Goal: Information Seeking & Learning: Learn about a topic

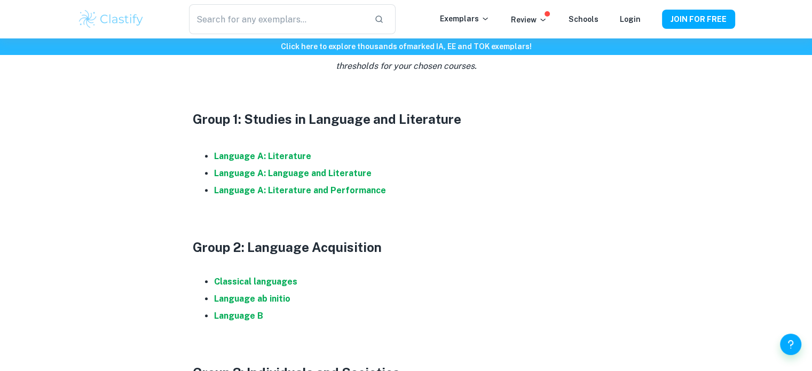
scroll to position [467, 0]
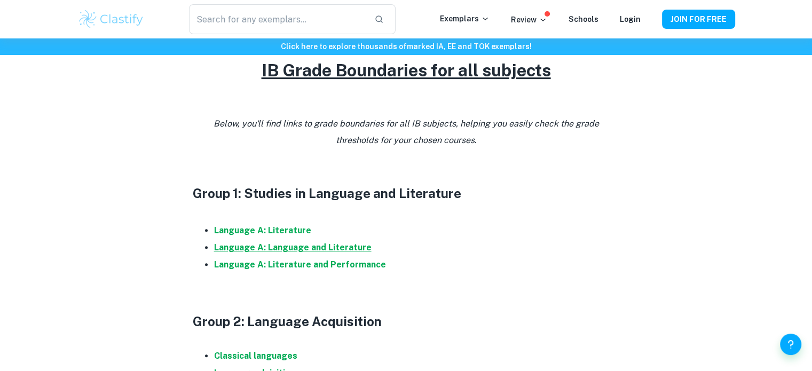
click at [284, 247] on strong "Language A: Language and Literature" at bounding box center [292, 247] width 157 height 10
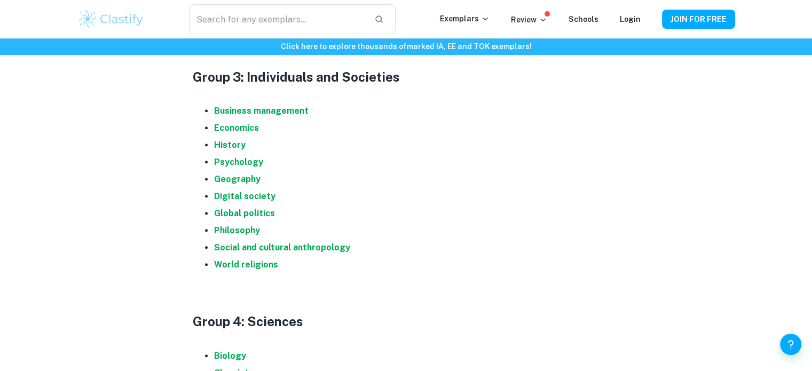
scroll to position [840, 0]
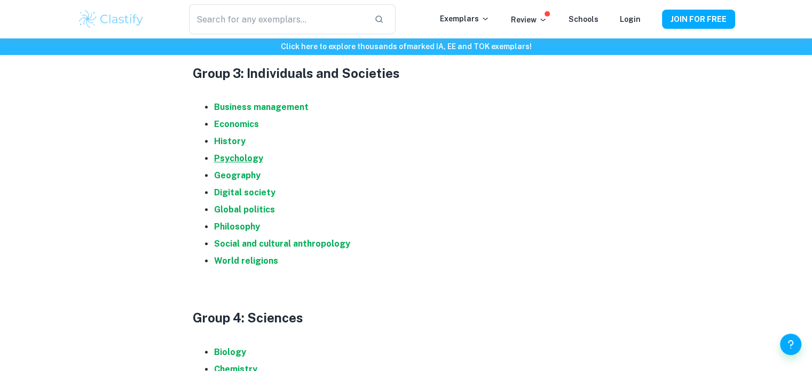
click at [221, 161] on strong "Psychology" at bounding box center [238, 158] width 49 height 10
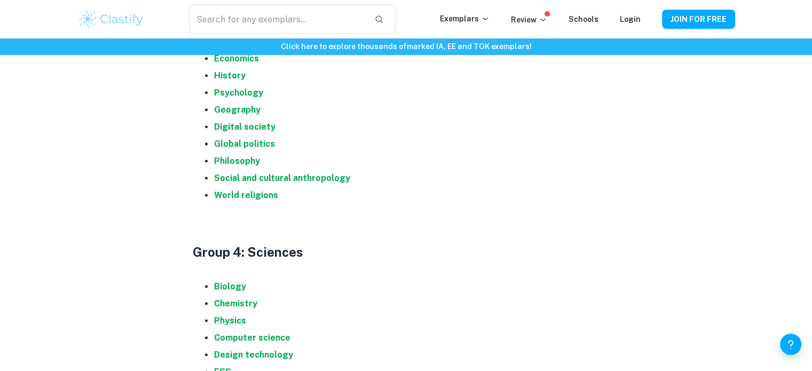
scroll to position [1067, 0]
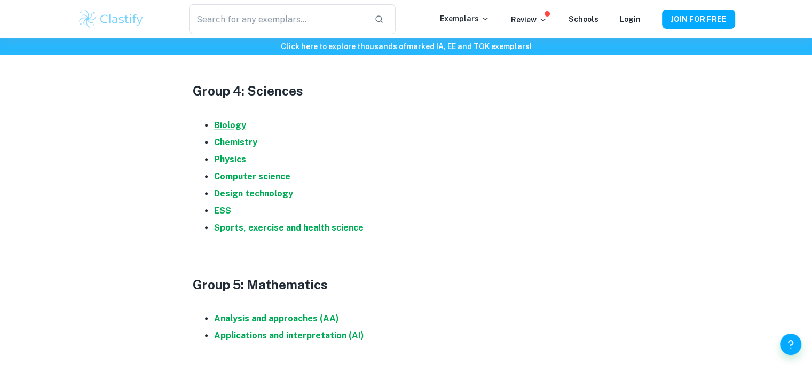
click at [224, 124] on strong "Biology" at bounding box center [230, 125] width 32 height 10
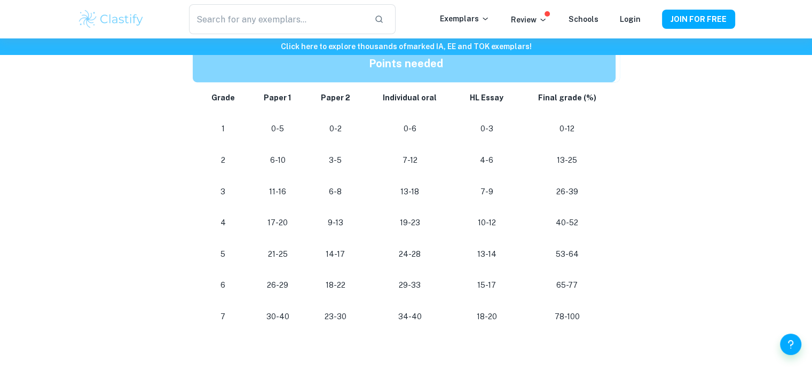
scroll to position [640, 0]
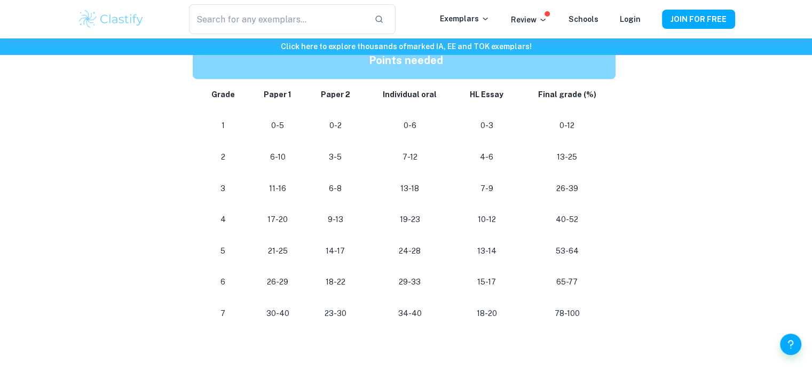
click at [226, 256] on p "5" at bounding box center [222, 251] width 35 height 14
click at [217, 289] on td "6" at bounding box center [221, 281] width 57 height 31
drag, startPoint x: 555, startPoint y: 315, endPoint x: 582, endPoint y: 315, distance: 26.1
click at [582, 315] on p "78-100" at bounding box center [567, 313] width 80 height 14
click at [603, 306] on p "78-100" at bounding box center [567, 313] width 80 height 14
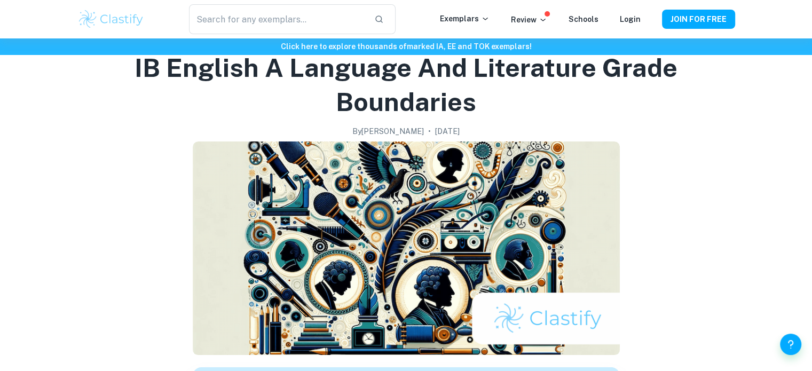
scroll to position [0, 0]
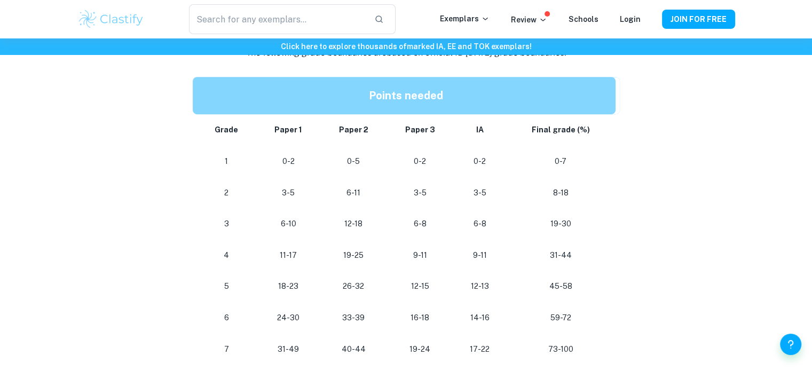
scroll to position [507, 0]
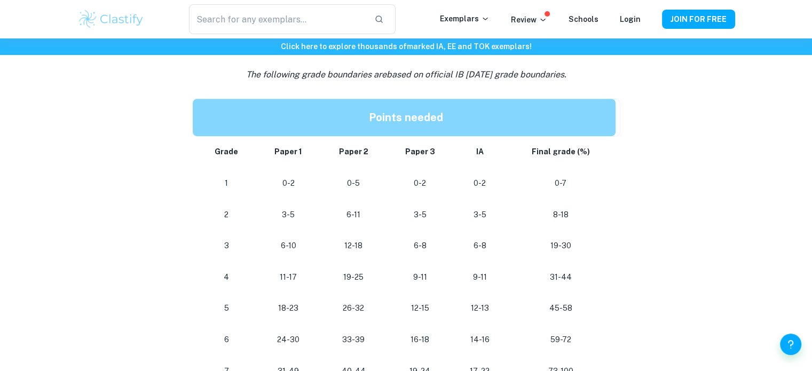
click at [122, 196] on div "IB Psychology Grade Boundaries By Roxanne • February 2, 2024 Get feedback on yo…" at bounding box center [405, 290] width 657 height 1431
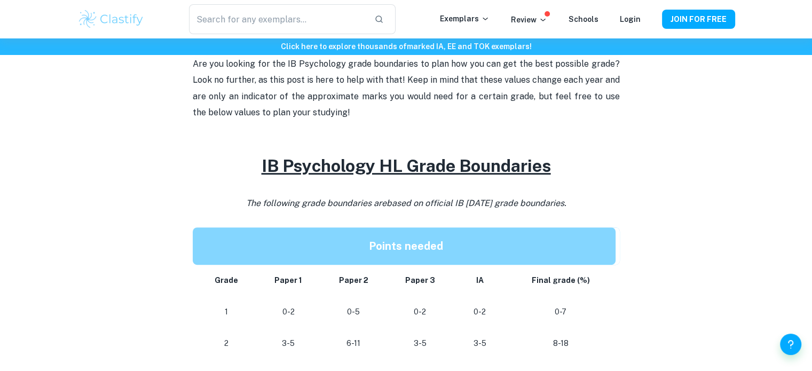
scroll to position [374, 0]
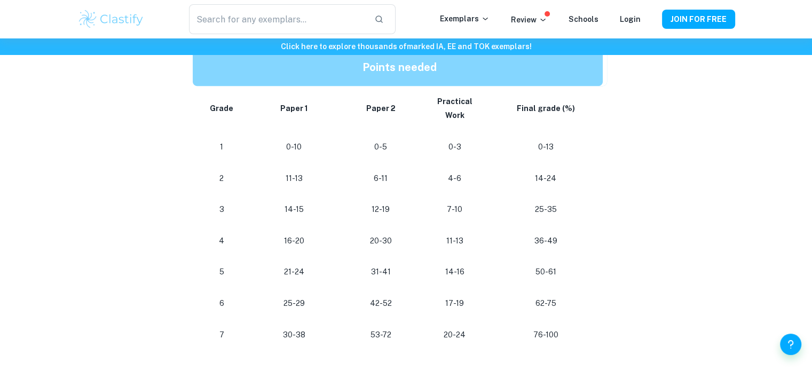
scroll to position [587, 0]
